Goal: Task Accomplishment & Management: Manage account settings

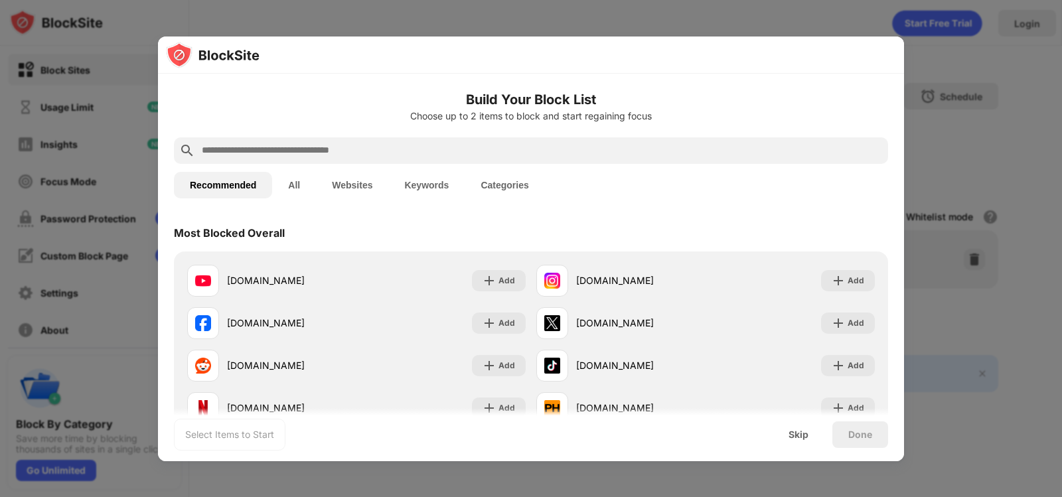
click at [851, 20] on div at bounding box center [531, 248] width 1062 height 497
click at [952, 20] on div at bounding box center [531, 248] width 1062 height 497
click at [808, 436] on div "Skip" at bounding box center [799, 435] width 20 height 11
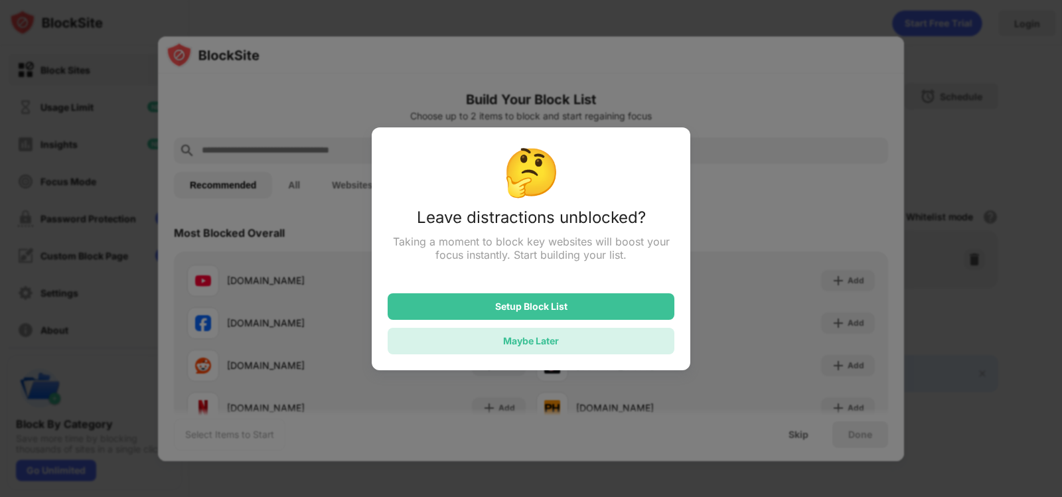
click at [547, 347] on div "Maybe Later" at bounding box center [531, 340] width 56 height 11
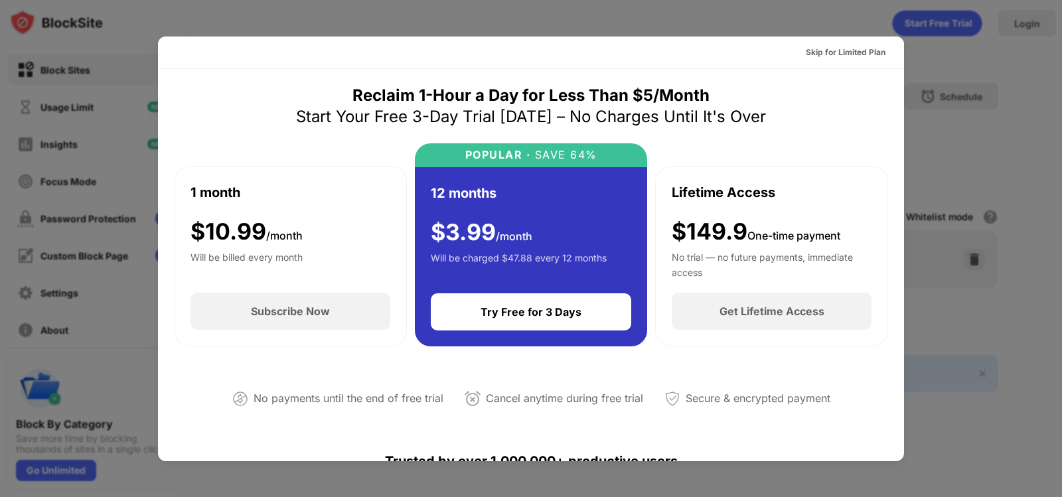
click at [935, 42] on div at bounding box center [531, 248] width 1062 height 497
click at [845, 54] on div "Skip for Limited Plan" at bounding box center [846, 52] width 80 height 13
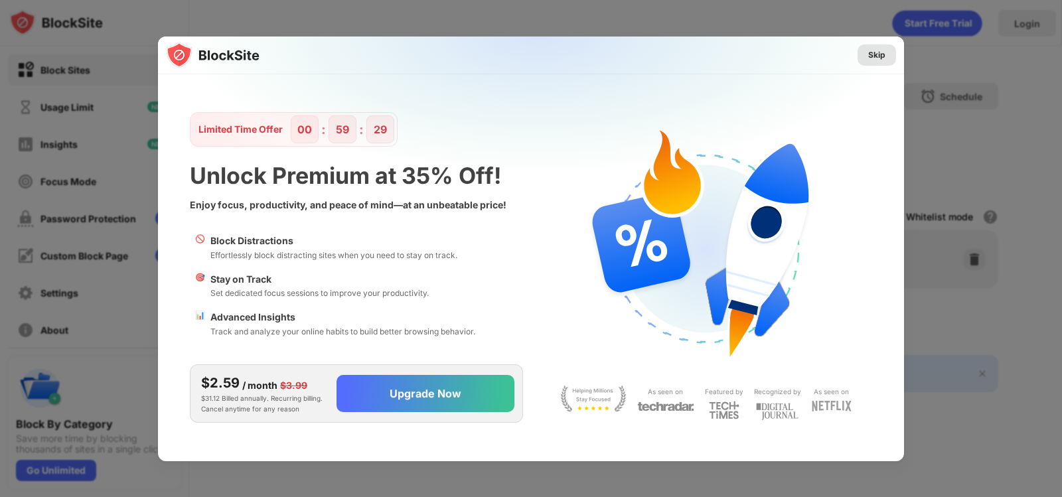
click at [870, 54] on div "Skip" at bounding box center [876, 54] width 17 height 13
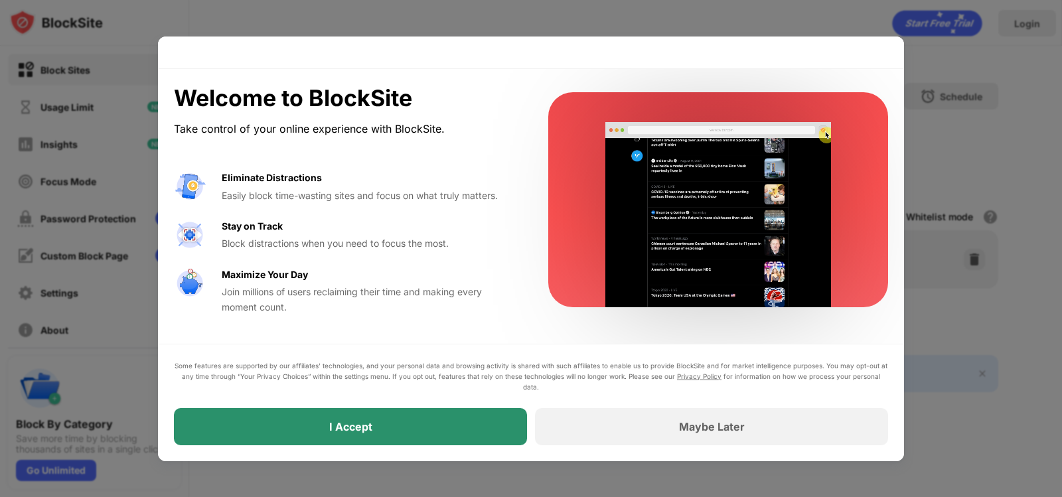
click at [480, 439] on div "I Accept" at bounding box center [350, 426] width 353 height 37
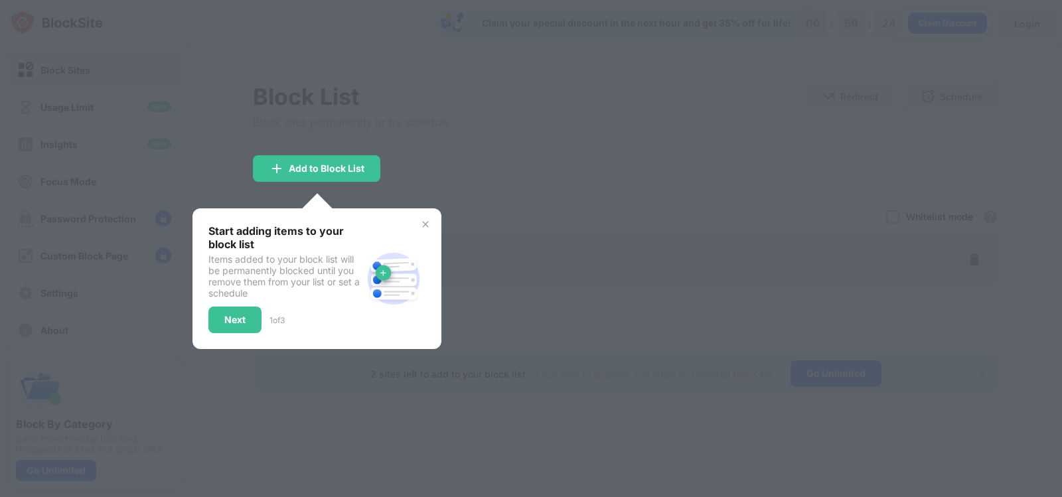
click at [670, 246] on div at bounding box center [531, 248] width 1062 height 497
click at [428, 222] on img at bounding box center [425, 224] width 11 height 11
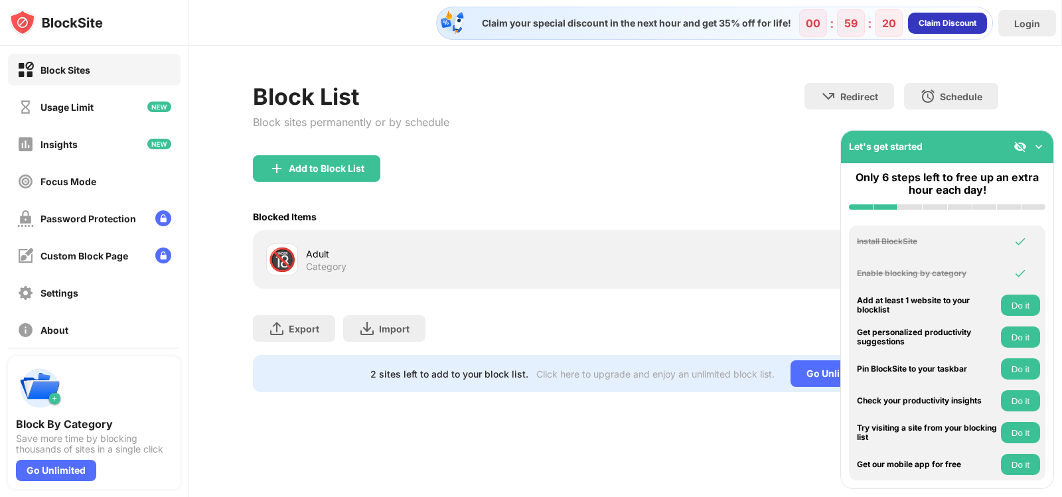
click at [937, 27] on div "Claim Discount" at bounding box center [948, 23] width 58 height 13
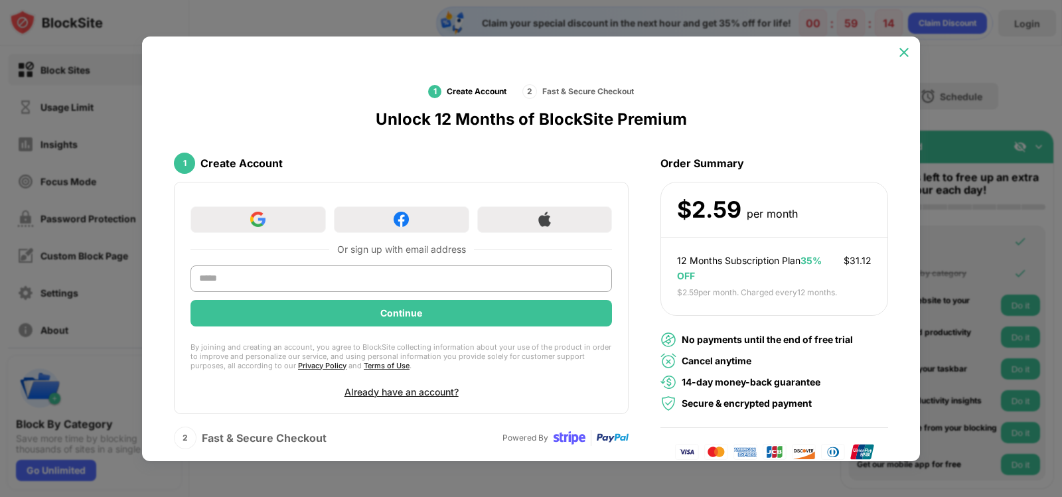
click at [900, 52] on img at bounding box center [904, 52] width 13 height 13
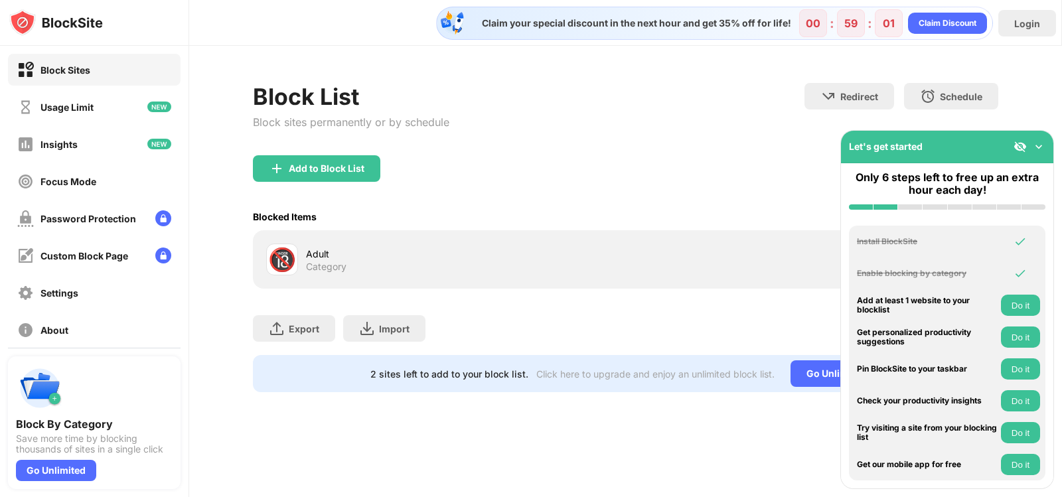
click at [1041, 147] on img at bounding box center [1038, 146] width 13 height 13
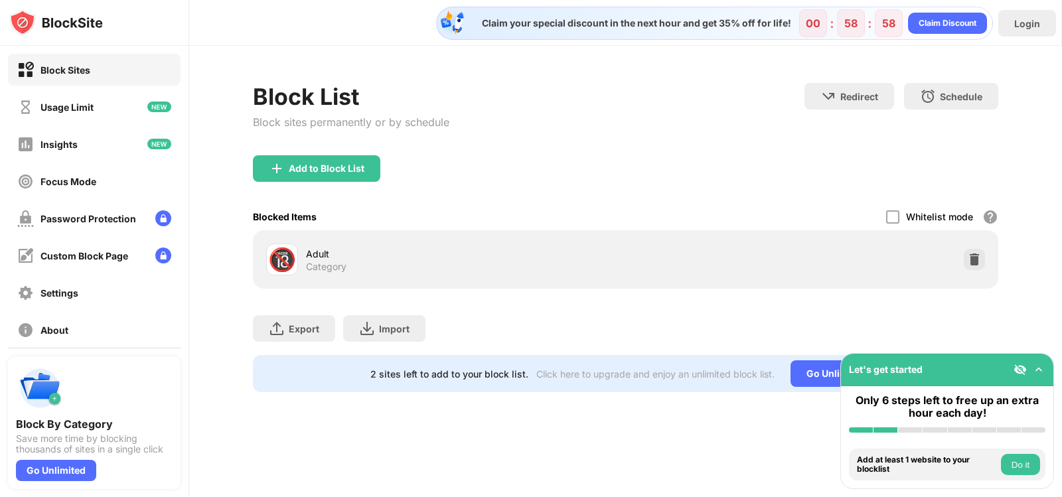
click at [1038, 369] on img at bounding box center [1038, 369] width 13 height 13
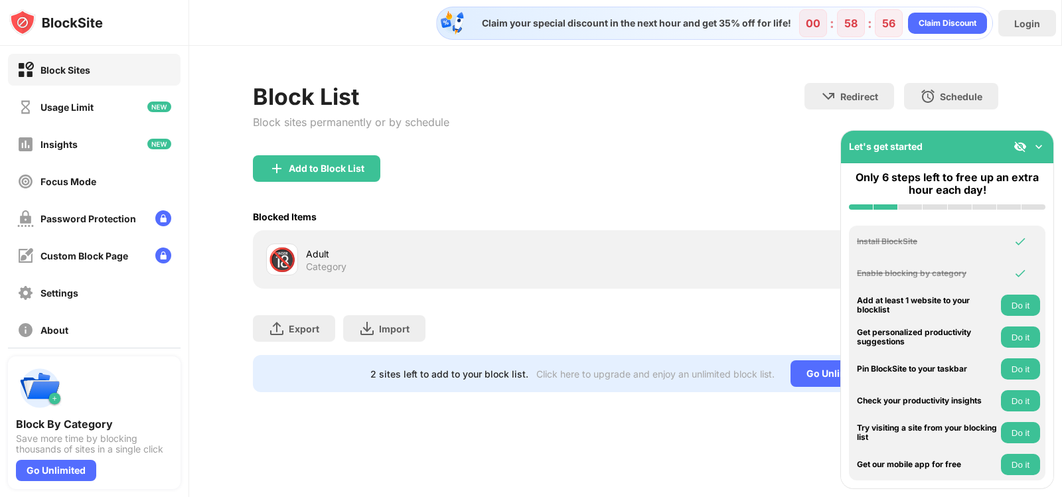
click at [576, 273] on div "🔞 Adult Category" at bounding box center [446, 260] width 360 height 32
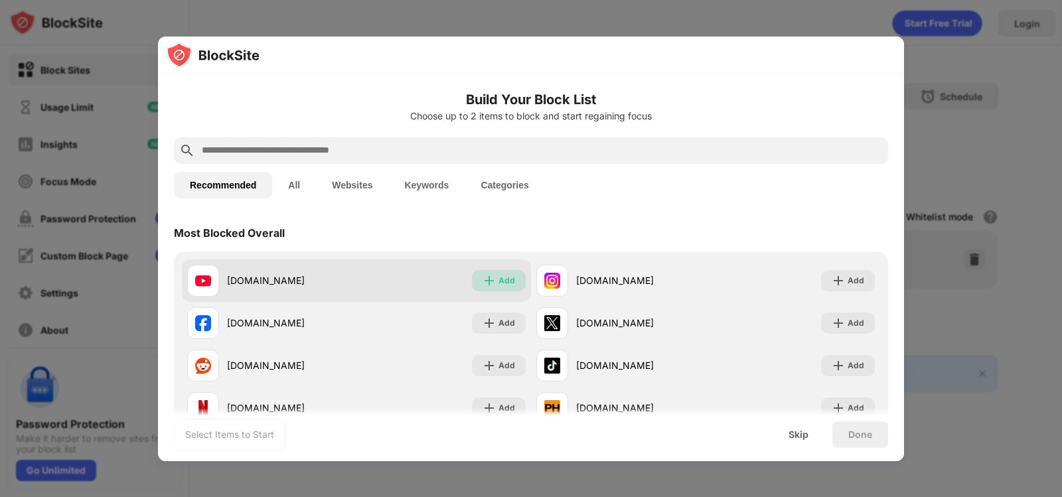
click at [491, 280] on img at bounding box center [489, 280] width 13 height 13
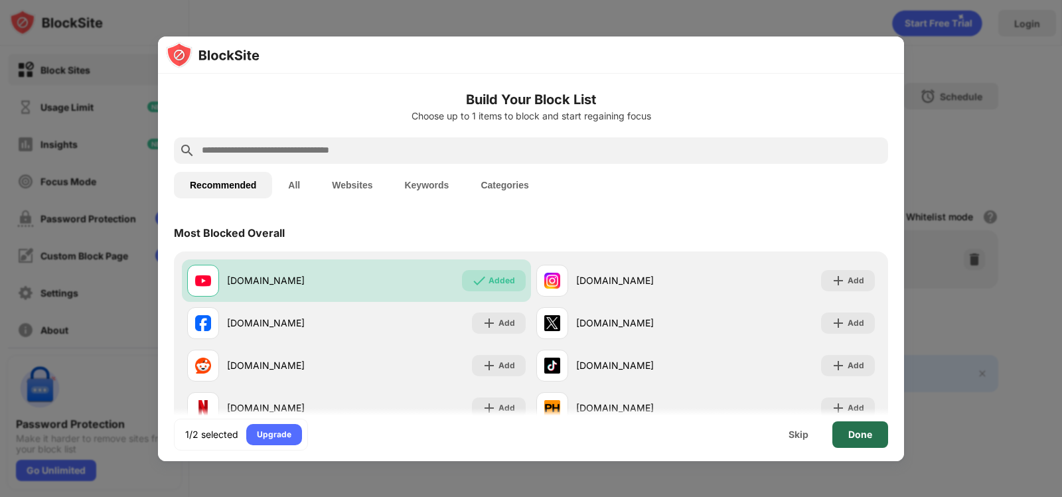
click at [876, 441] on div "Done" at bounding box center [860, 435] width 56 height 27
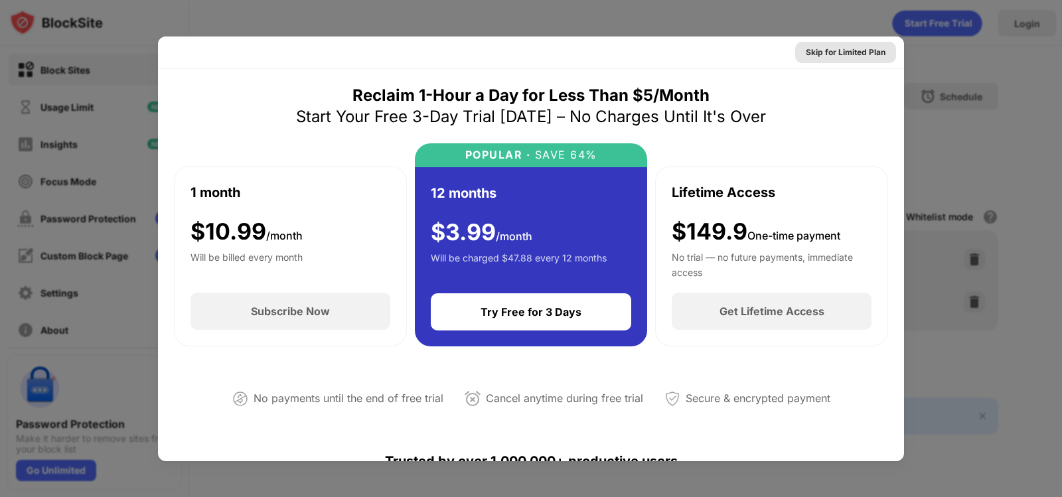
click at [843, 53] on div "Skip for Limited Plan" at bounding box center [846, 52] width 80 height 13
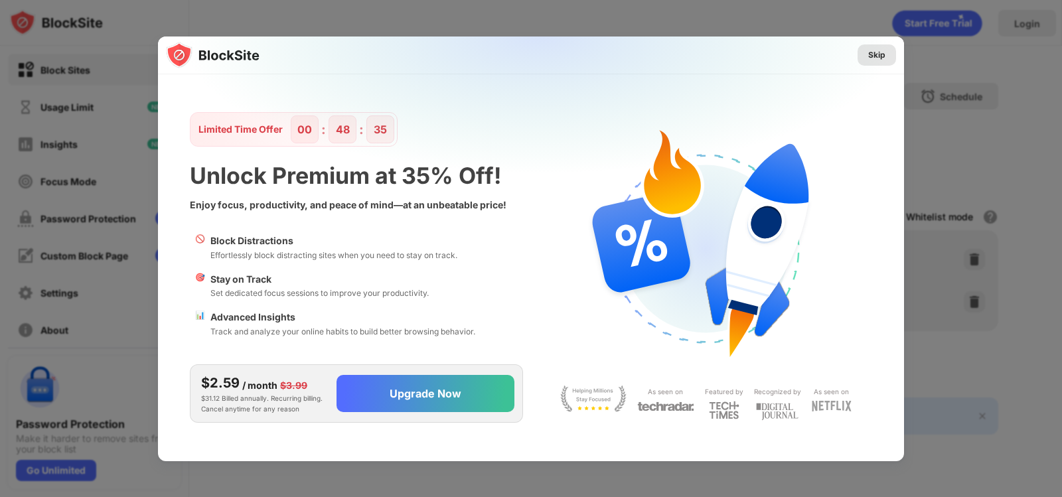
click at [873, 50] on div "Skip" at bounding box center [876, 54] width 17 height 13
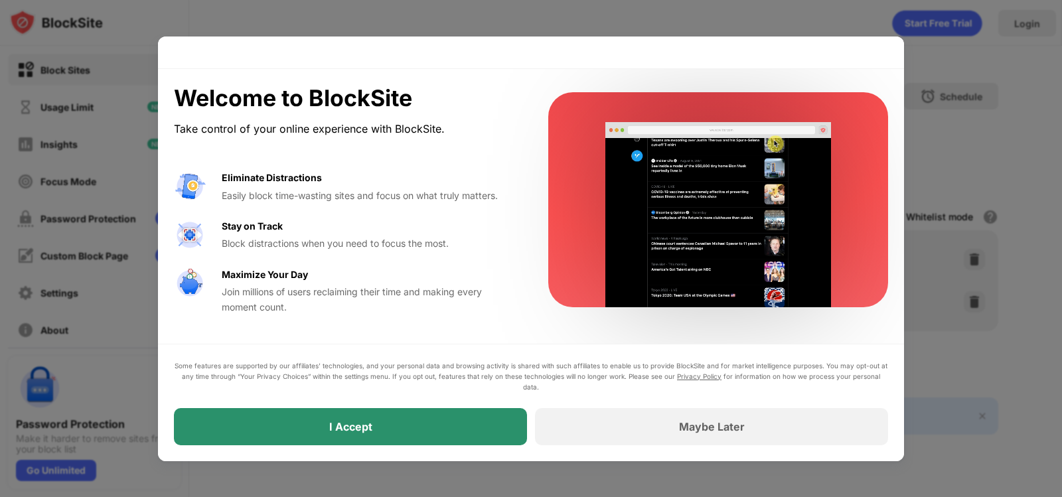
click at [450, 424] on div "I Accept" at bounding box center [350, 426] width 353 height 37
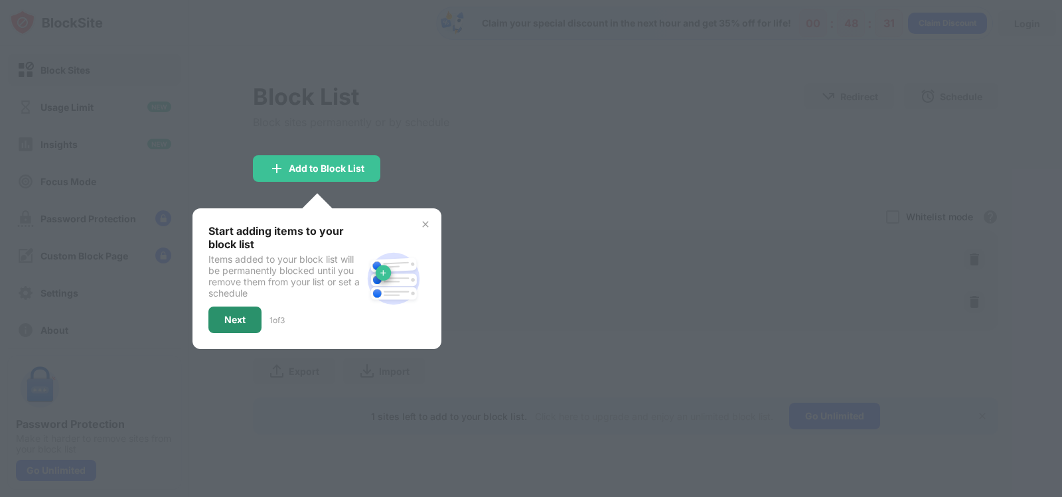
click at [234, 317] on div "Next" at bounding box center [234, 320] width 21 height 11
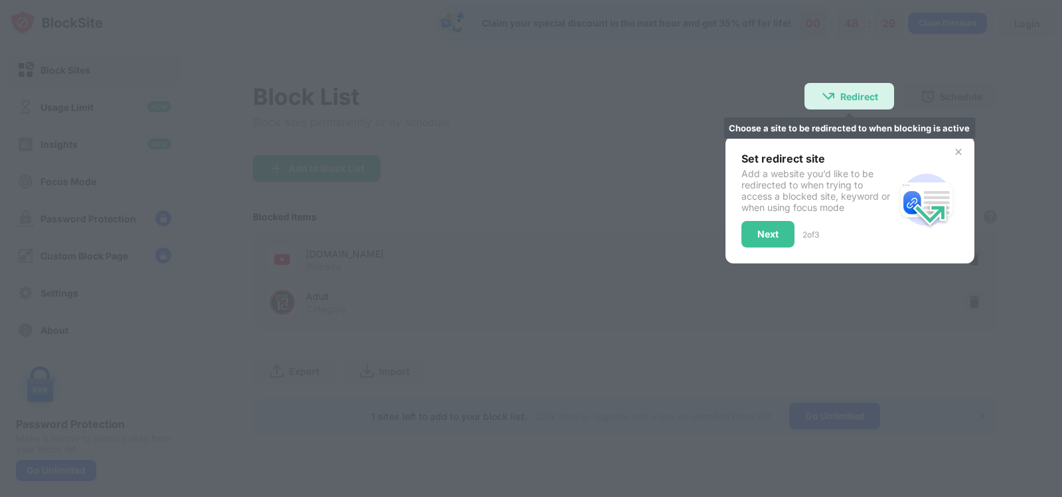
click at [838, 96] on div "Redirect Choose a site to be redirected to when blocking is active" at bounding box center [850, 96] width 90 height 27
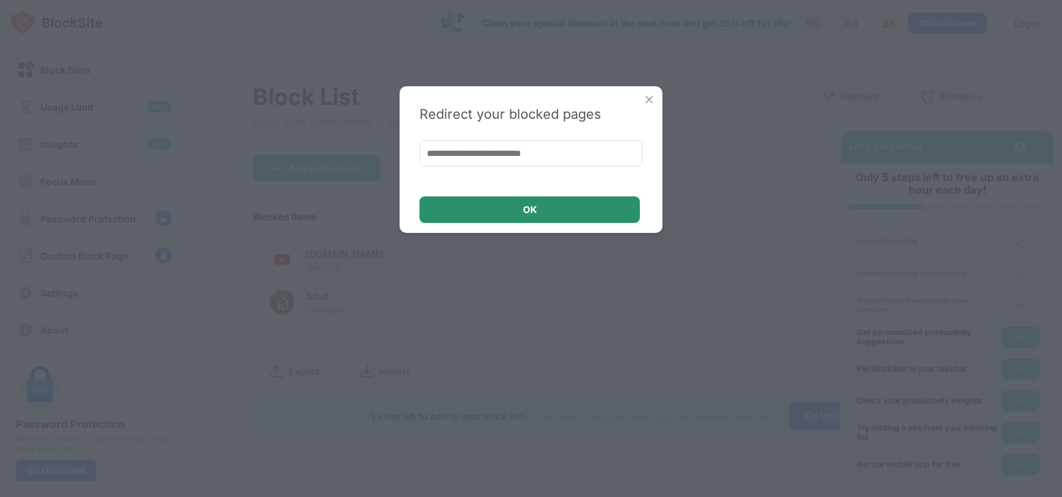
click at [562, 212] on div "OK" at bounding box center [530, 209] width 220 height 27
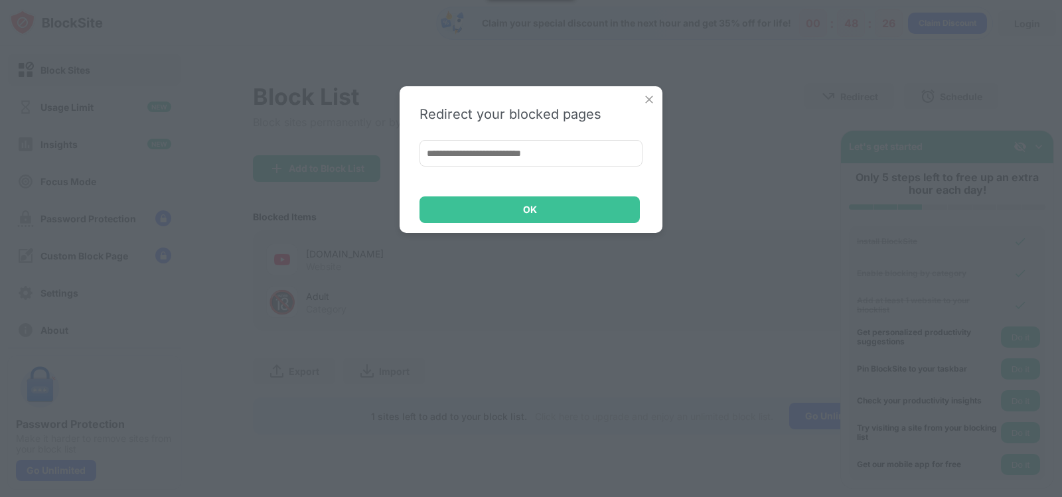
click at [648, 97] on img at bounding box center [649, 99] width 13 height 13
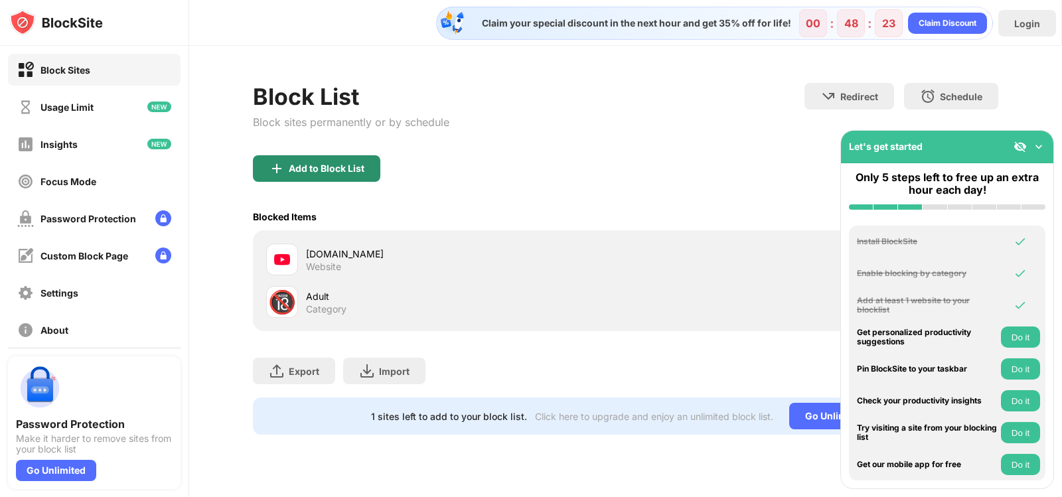
click at [345, 162] on div "Add to Block List" at bounding box center [316, 168] width 127 height 27
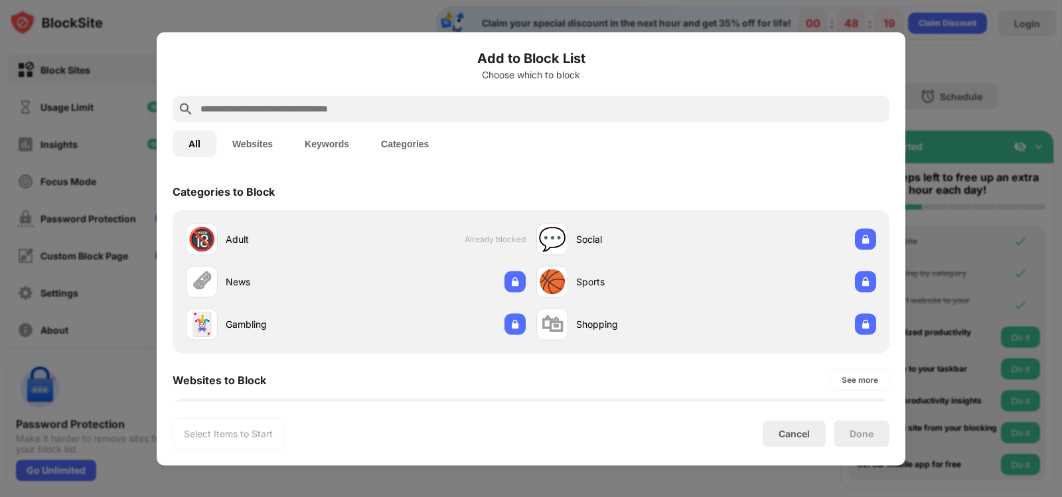
click at [291, 110] on input "text" at bounding box center [541, 109] width 685 height 16
paste input "**********"
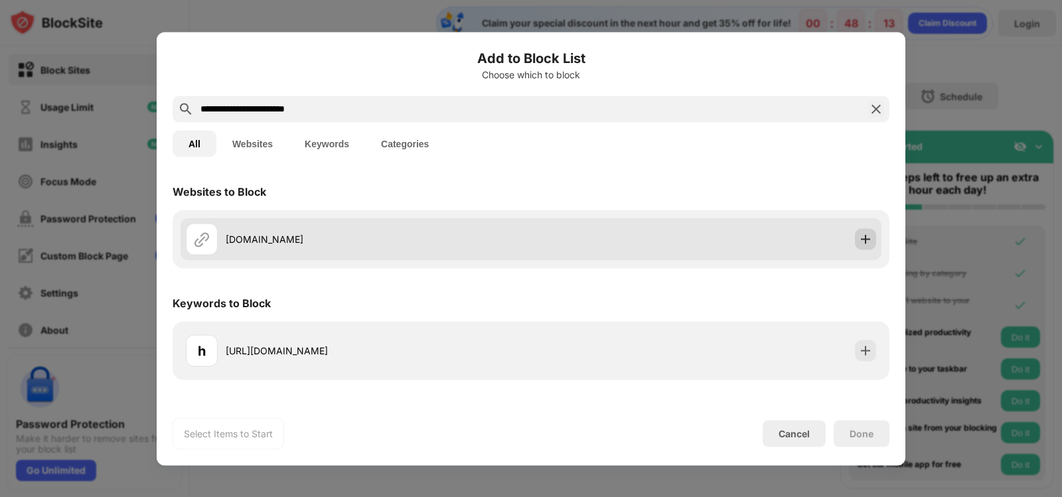
type input "**********"
click at [866, 241] on img at bounding box center [865, 238] width 13 height 13
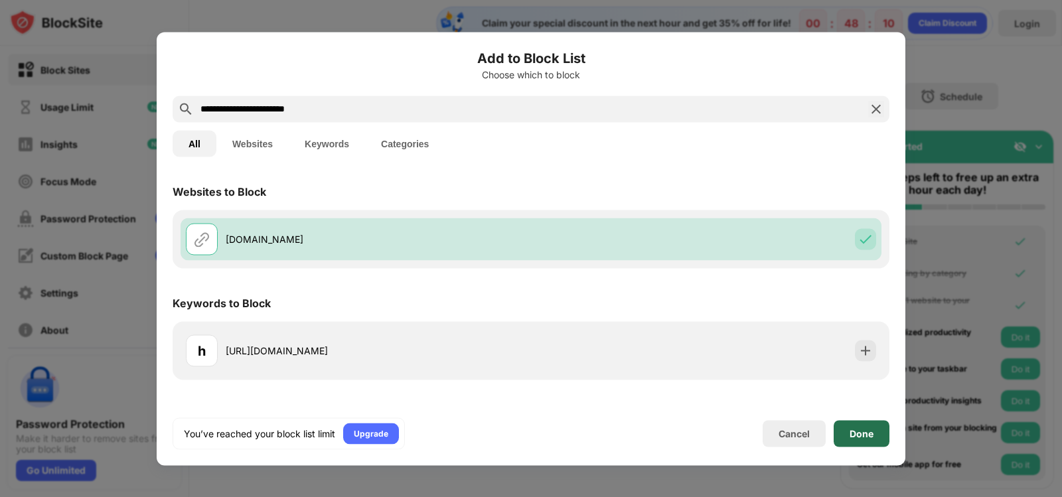
click at [876, 438] on div "Done" at bounding box center [862, 433] width 56 height 27
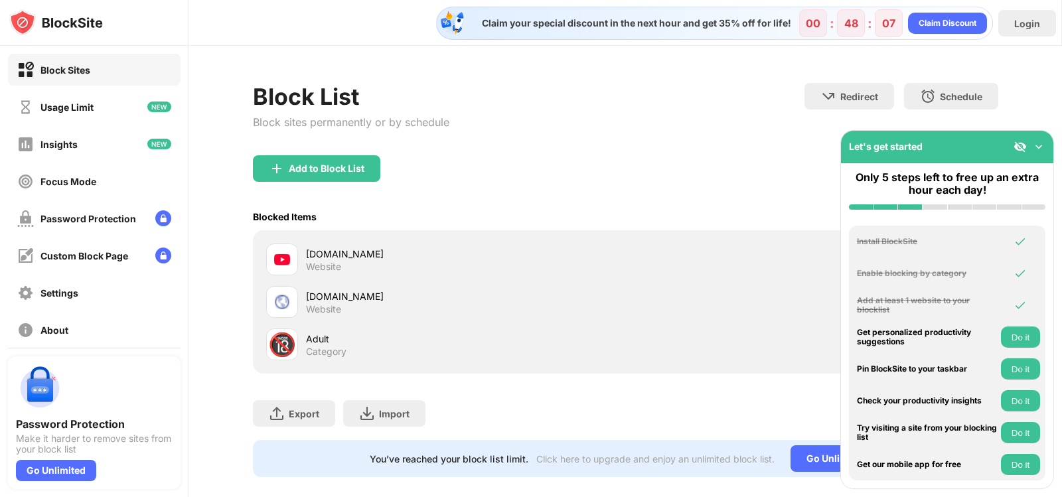
click at [710, 258] on div "youtube.com Website" at bounding box center [626, 259] width 730 height 42
click at [540, 299] on div "web.whatsapp.com" at bounding box center [466, 296] width 320 height 14
